Goal: Understand process/instructions: Learn how to perform a task or action

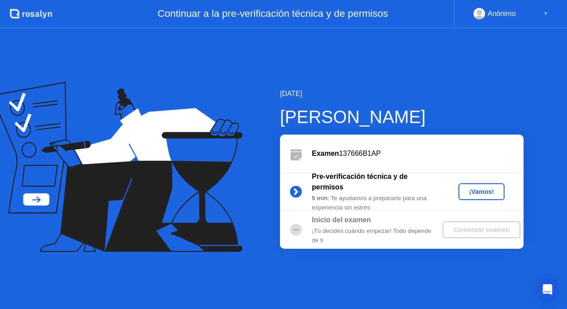
click at [481, 190] on div "¡Vamos!" at bounding box center [481, 191] width 39 height 7
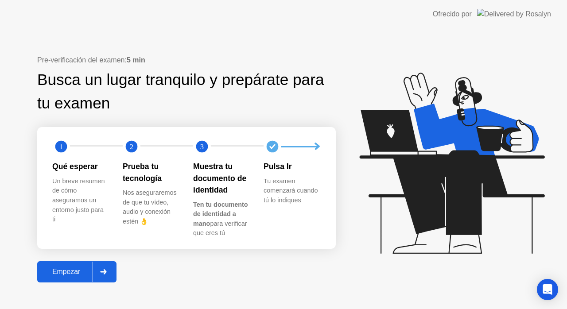
click at [108, 272] on div at bounding box center [103, 272] width 21 height 20
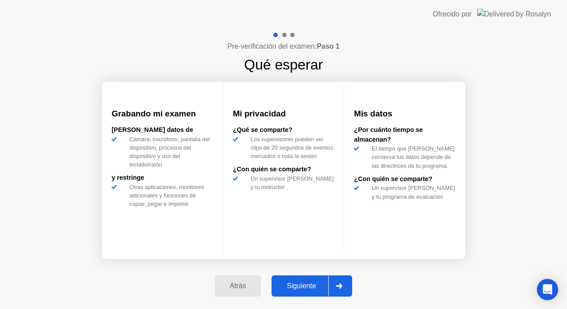
click at [347, 290] on div at bounding box center [338, 286] width 21 height 20
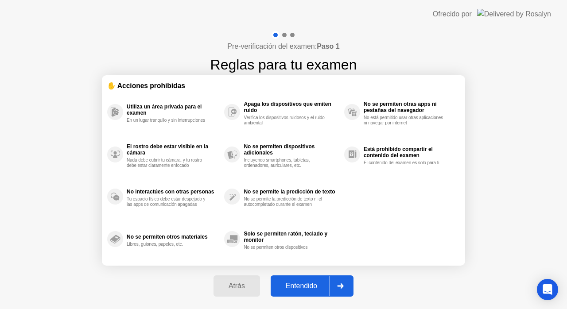
click at [344, 288] on icon at bounding box center [341, 286] width 6 height 5
select select "**********"
select select "*******"
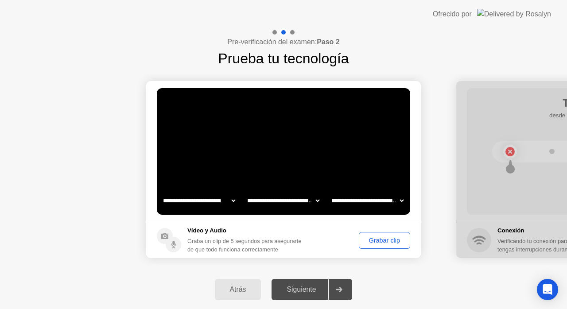
click at [385, 237] on div "Grabar clip" at bounding box center [384, 240] width 45 height 7
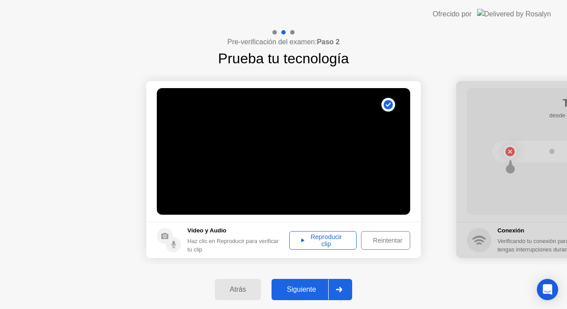
click at [385, 239] on div "Reintentar" at bounding box center [387, 240] width 47 height 7
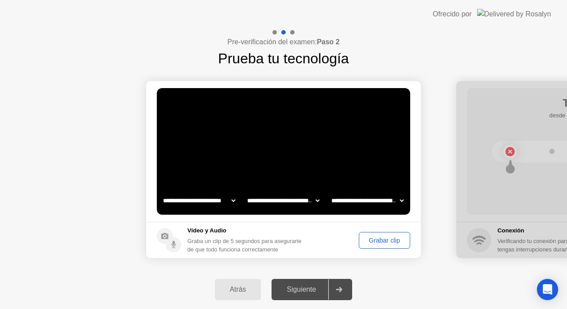
click at [386, 234] on button "Grabar clip" at bounding box center [384, 240] width 51 height 17
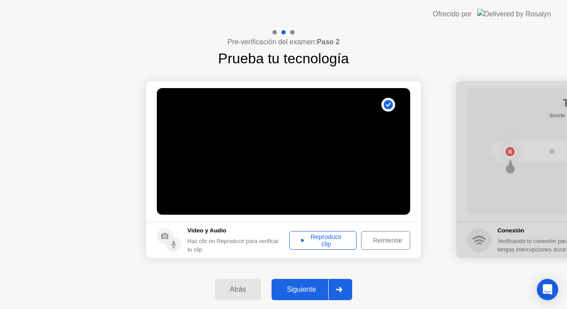
click at [404, 240] on div "Reintentar" at bounding box center [387, 240] width 47 height 7
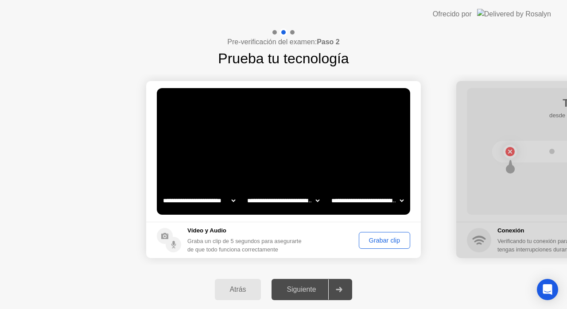
click at [383, 240] on div "Grabar clip" at bounding box center [384, 240] width 45 height 7
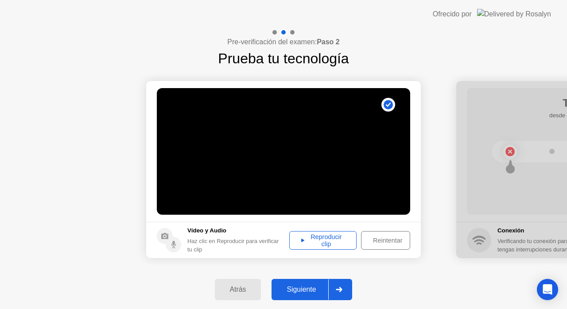
click at [379, 244] on div "Reintentar" at bounding box center [387, 240] width 47 height 7
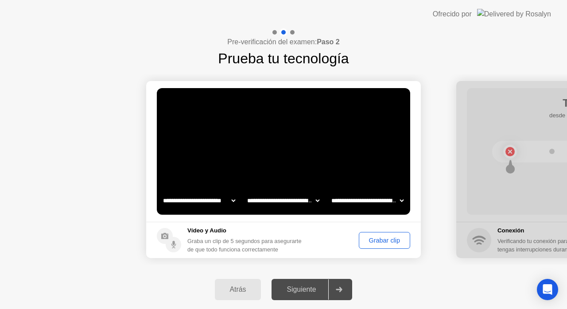
click at [379, 244] on div "Grabar clip" at bounding box center [384, 240] width 45 height 7
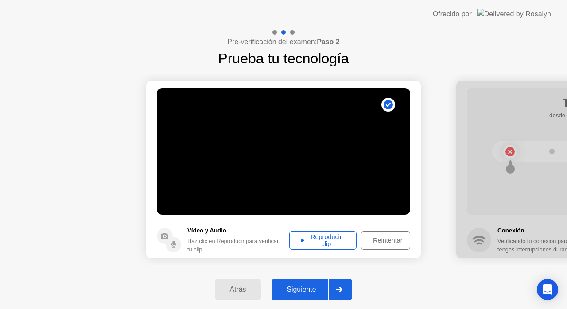
click at [316, 244] on div "Reproducir clip" at bounding box center [322, 241] width 61 height 14
click at [303, 288] on div "Siguiente" at bounding box center [301, 290] width 54 height 8
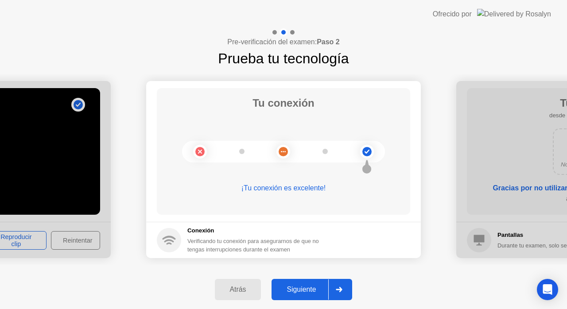
click at [311, 284] on button "Siguiente" at bounding box center [312, 289] width 81 height 21
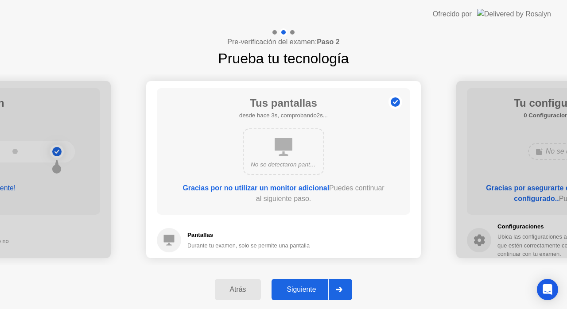
click at [310, 291] on div "Siguiente" at bounding box center [301, 290] width 54 height 8
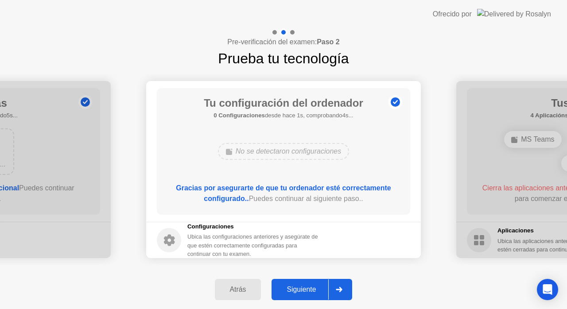
click at [310, 291] on div "Siguiente" at bounding box center [301, 290] width 54 height 8
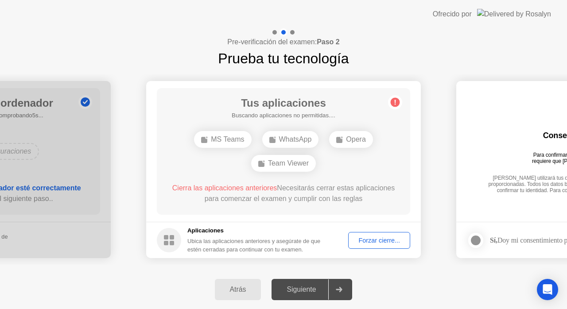
click at [382, 241] on div "Forzar cierre..." at bounding box center [379, 240] width 56 height 7
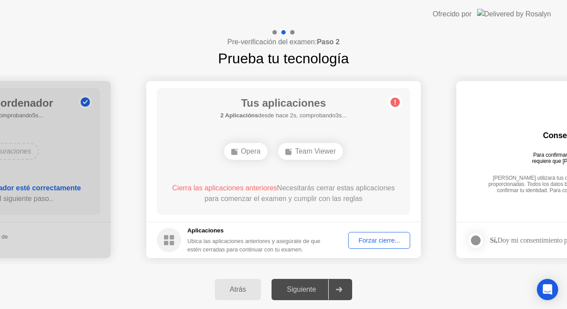
click at [370, 238] on div "Forzar cierre..." at bounding box center [379, 240] width 56 height 7
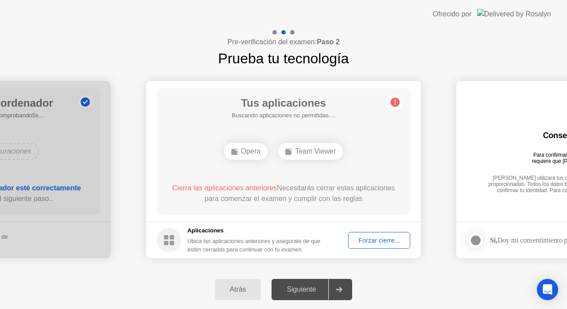
click at [362, 238] on div "Forzar cierre..." at bounding box center [379, 240] width 56 height 7
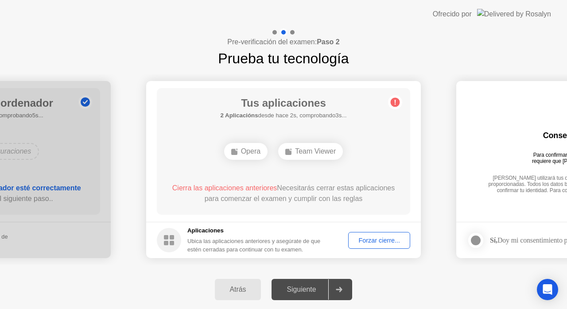
click at [370, 237] on div "Forzar cierre..." at bounding box center [379, 240] width 56 height 7
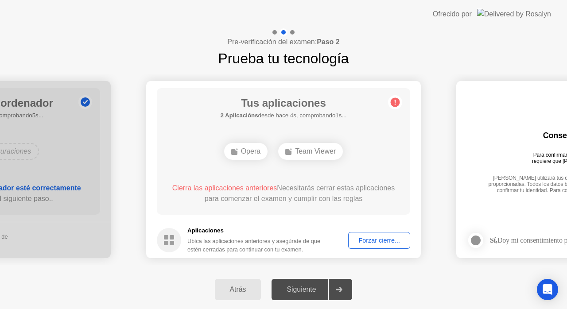
click at [385, 243] on div "Forzar cierre..." at bounding box center [379, 240] width 56 height 7
